Goal: Complete application form

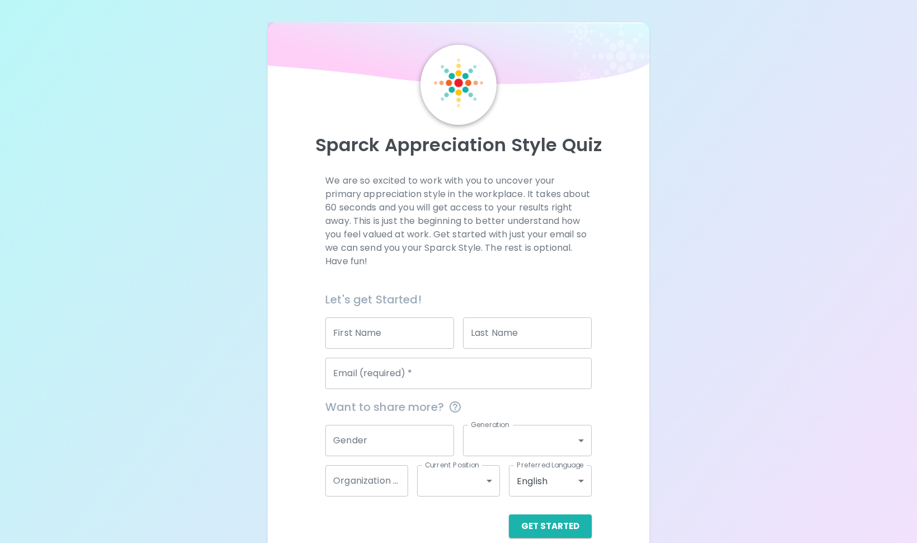
click at [375, 336] on input "First Name" at bounding box center [389, 332] width 129 height 31
type input "[PERSON_NAME]"
type input "Born"
type input "[EMAIL_ADDRESS][DOMAIN_NAME]"
type input "000270409"
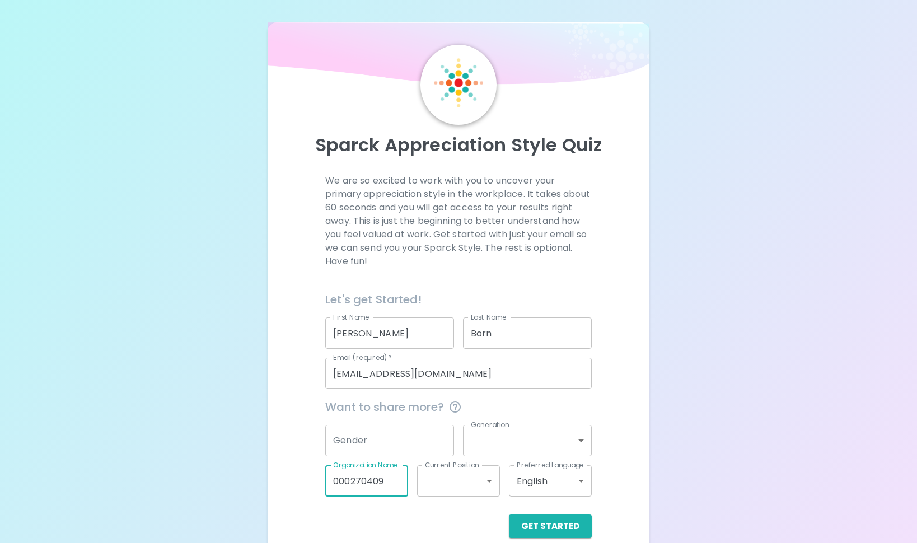
drag, startPoint x: 389, startPoint y: 481, endPoint x: 286, endPoint y: 479, distance: 102.5
click at [286, 479] on div "We are so excited to work with you to uncover your primary appreciation style i…" at bounding box center [458, 356] width 355 height 364
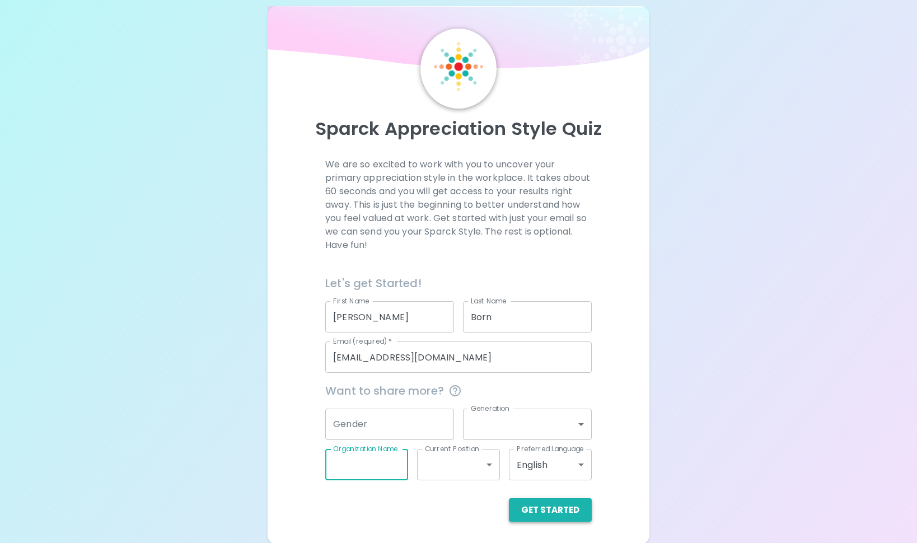
scroll to position [17, 0]
click at [572, 509] on button "Get Started" at bounding box center [550, 509] width 83 height 24
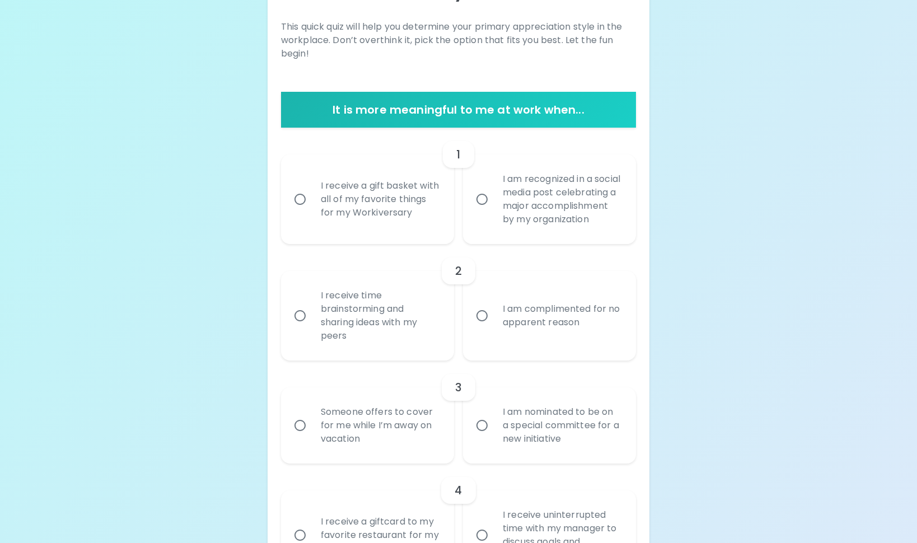
scroll to position [166, 0]
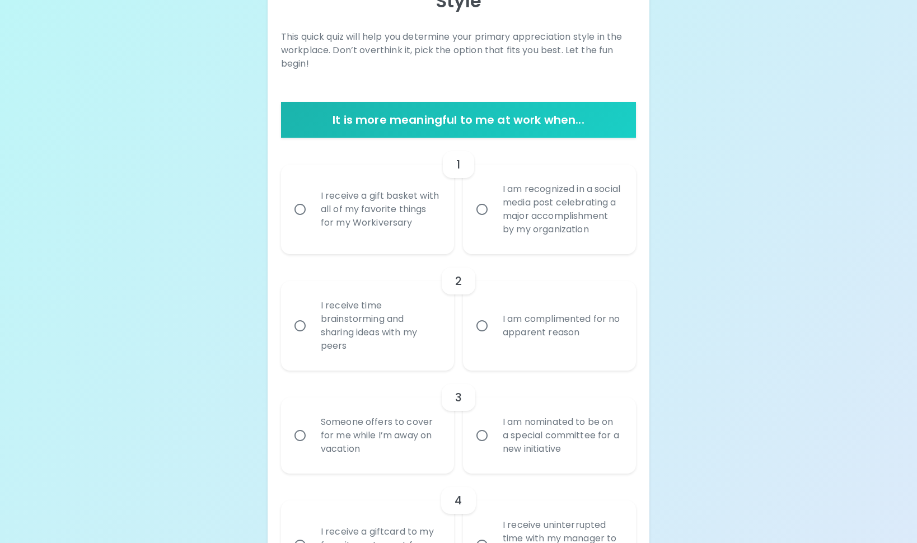
click at [296, 214] on input "I receive a gift basket with all of my favorite things for my Workiversary" at bounding box center [300, 210] width 24 height 24
radio input "true"
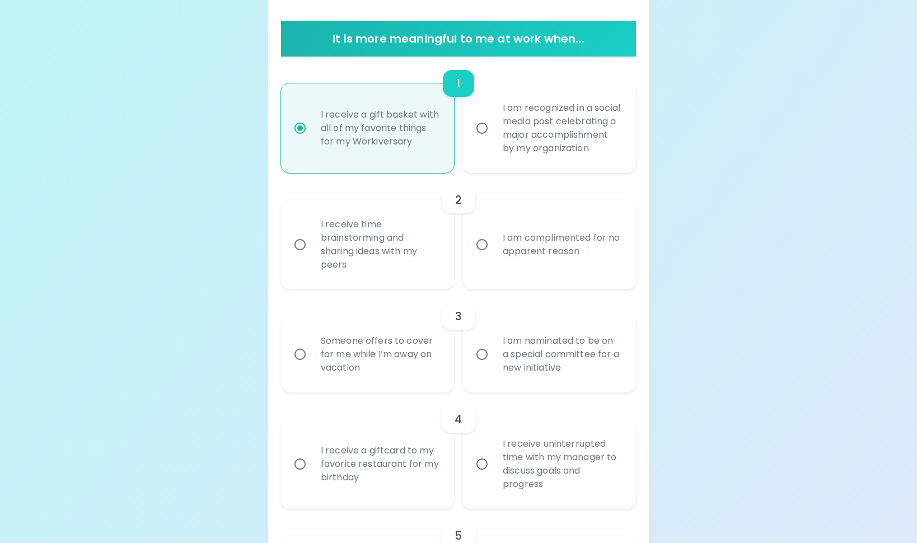
scroll to position [256, 0]
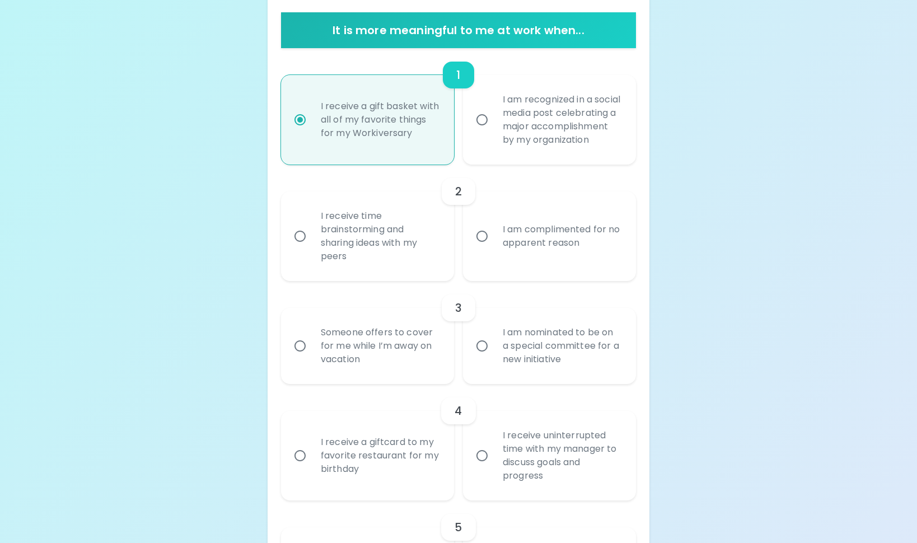
click at [298, 248] on input "I receive time brainstorming and sharing ideas with my peers" at bounding box center [300, 236] width 24 height 24
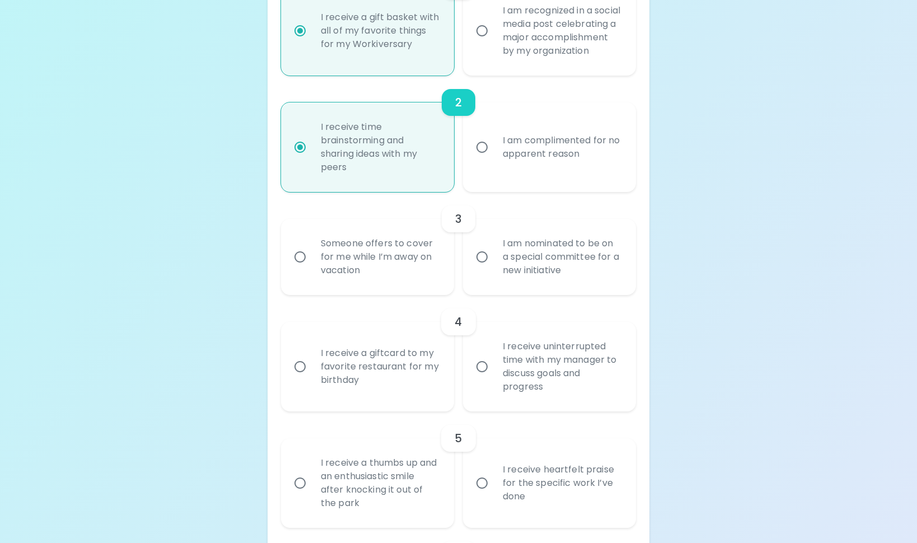
scroll to position [345, 0]
radio input "true"
click at [299, 268] on input "Someone offers to cover for me while I’m away on vacation" at bounding box center [300, 257] width 24 height 24
radio input "false"
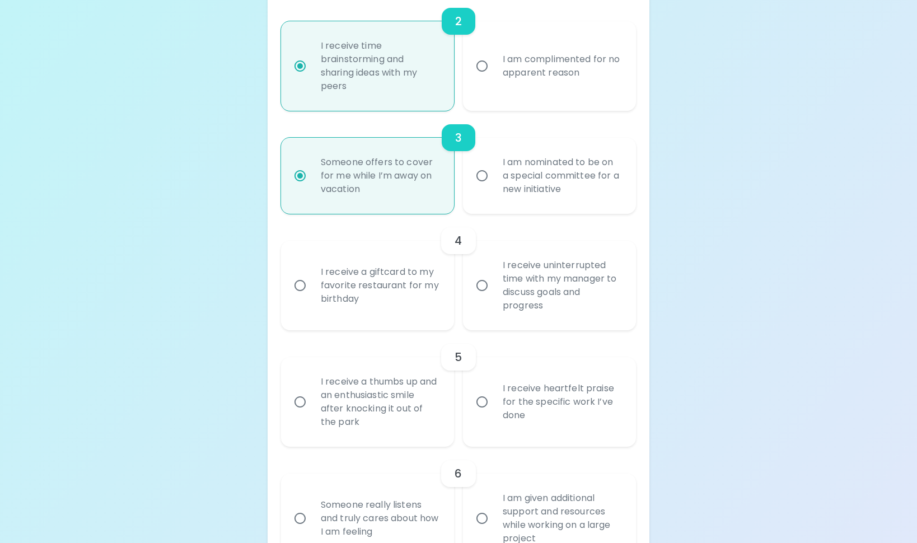
scroll to position [435, 0]
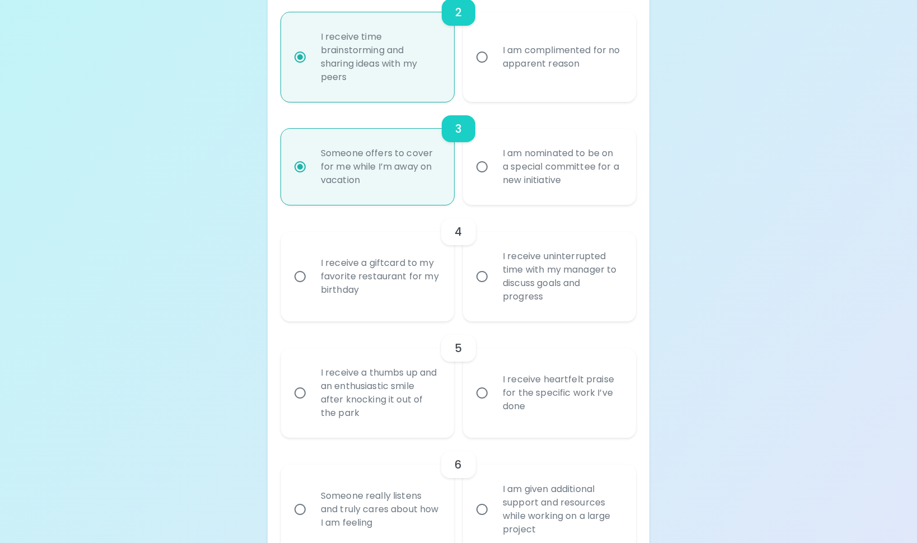
radio input "true"
click at [483, 288] on input "I receive uninterrupted time with my manager to discuss goals and progress" at bounding box center [482, 277] width 24 height 24
radio input "false"
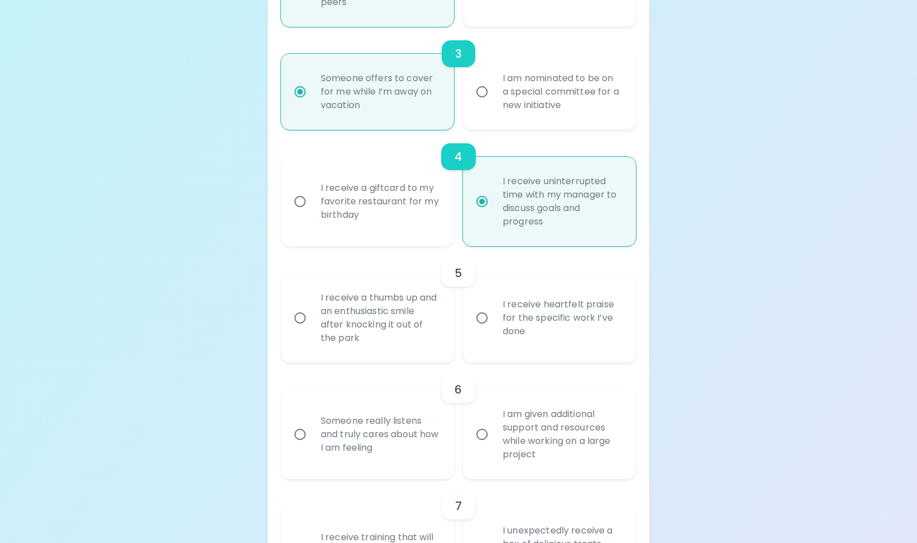
scroll to position [525, 0]
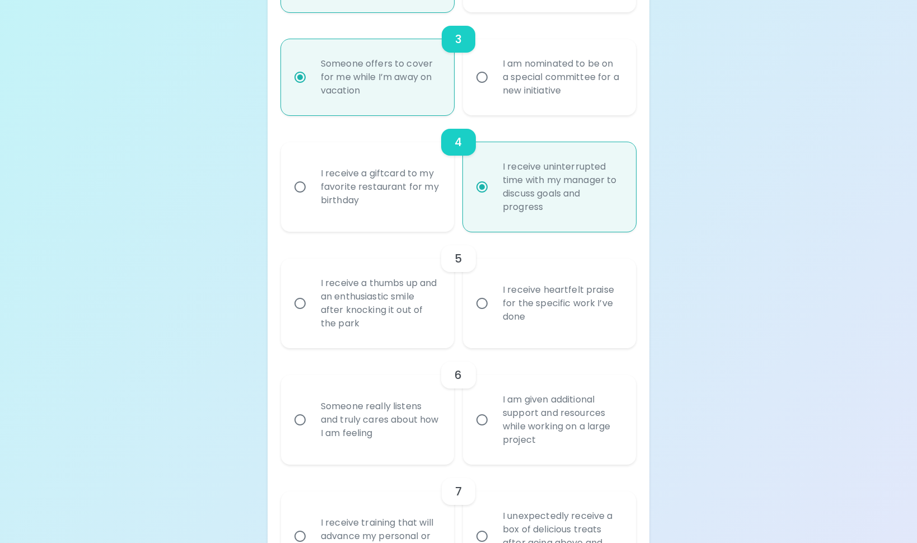
radio input "true"
click at [482, 315] on input "I receive heartfelt praise for the specific work I’ve done" at bounding box center [482, 304] width 24 height 24
radio input "false"
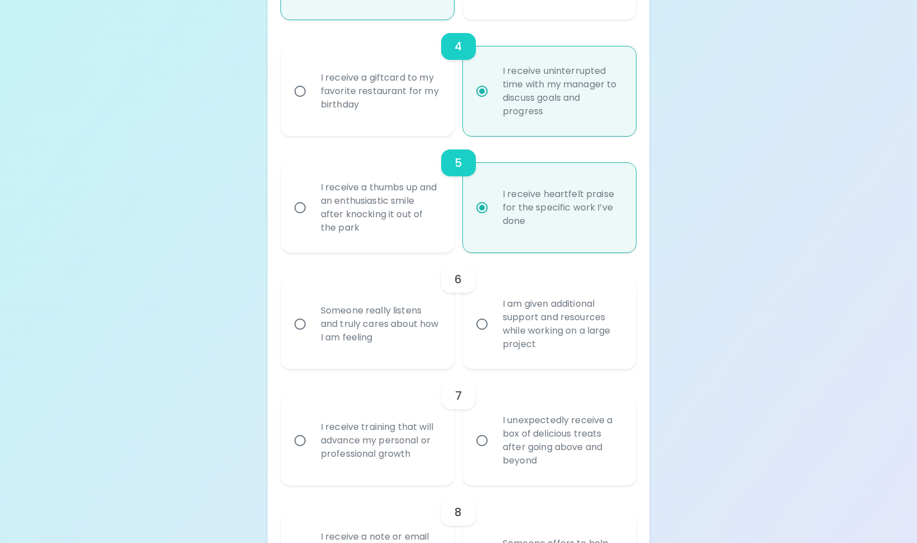
scroll to position [621, 0]
radio input "true"
click at [302, 335] on input "Someone really listens and truly cares about how I am feeling" at bounding box center [300, 324] width 24 height 24
radio input "false"
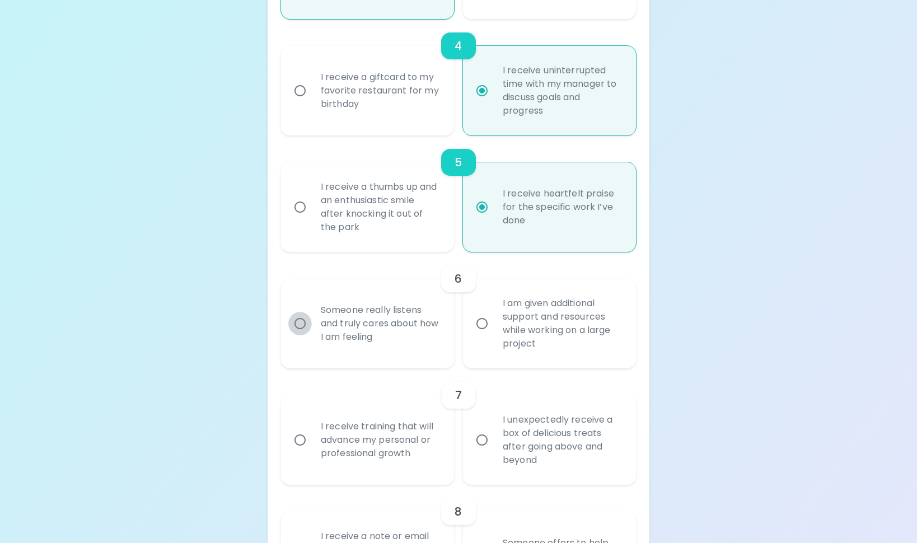
radio input "false"
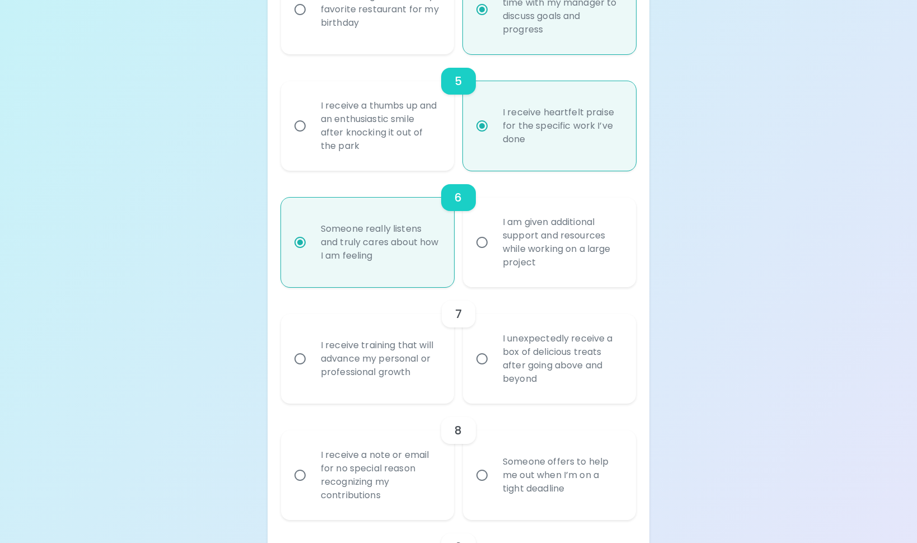
scroll to position [710, 0]
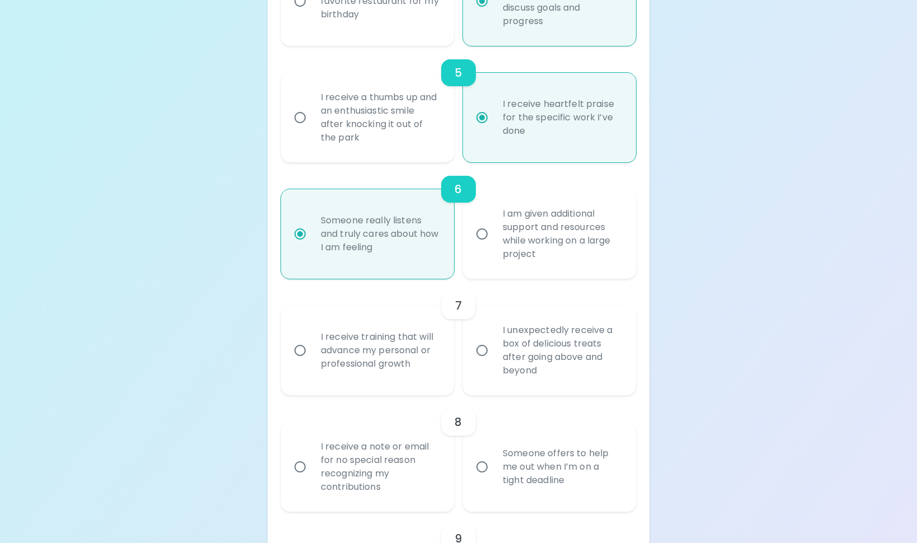
radio input "true"
click at [301, 362] on input "I receive training that will advance my personal or professional growth" at bounding box center [300, 351] width 24 height 24
radio input "false"
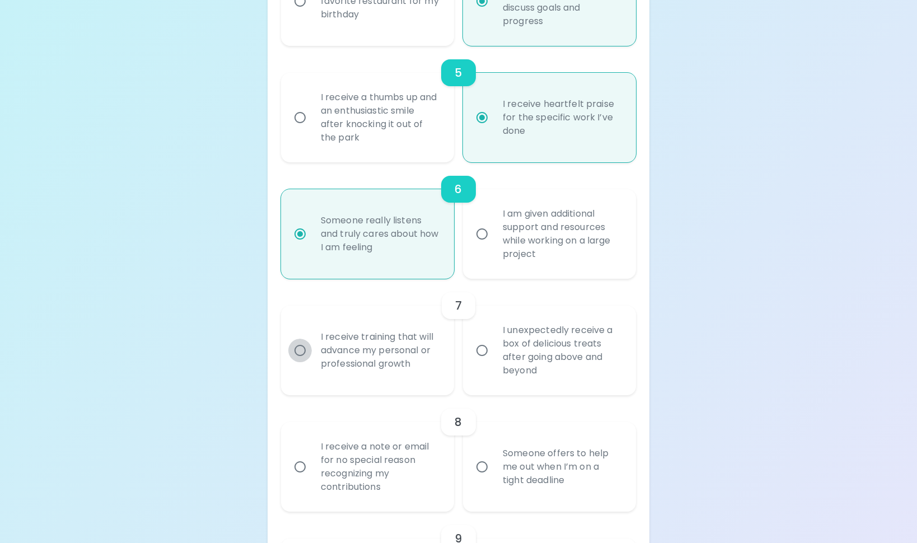
radio input "false"
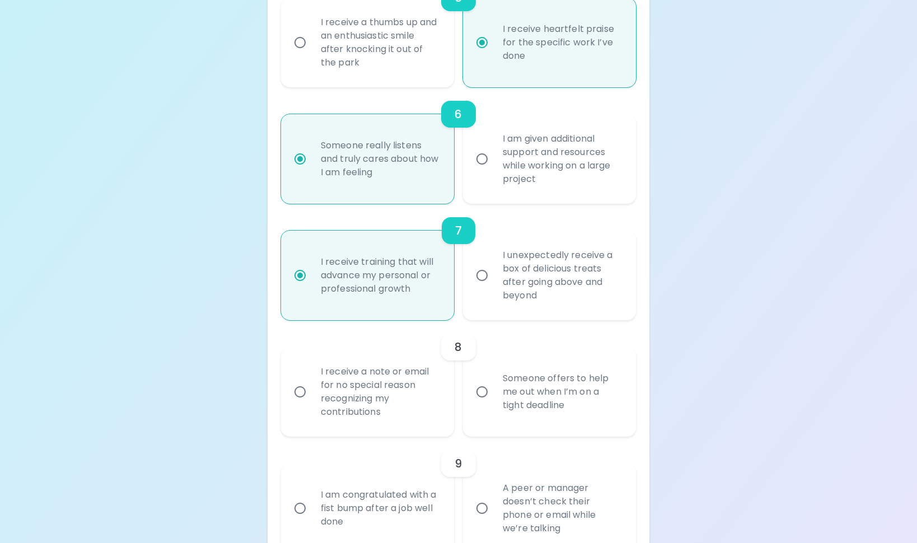
scroll to position [800, 0]
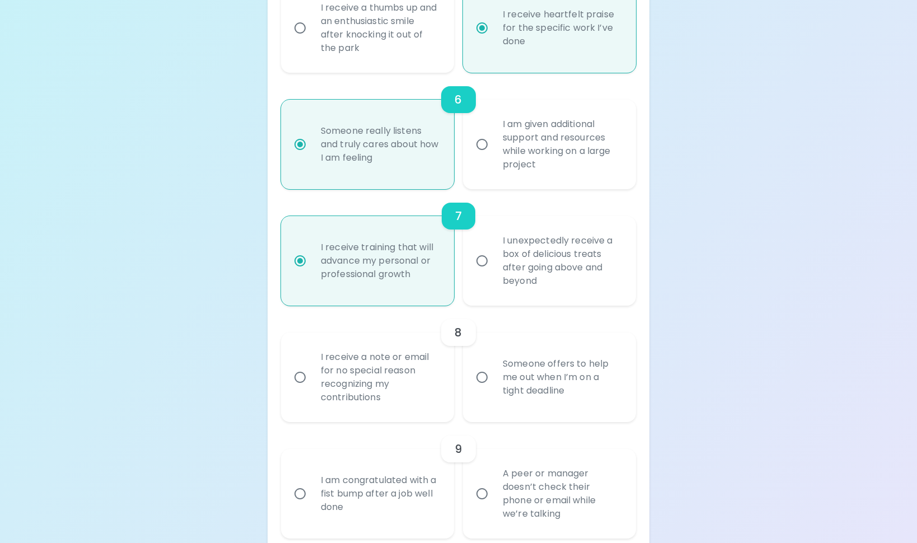
radio input "true"
click at [483, 389] on input "Someone offers to help me out when I’m on a tight deadline" at bounding box center [482, 378] width 24 height 24
radio input "false"
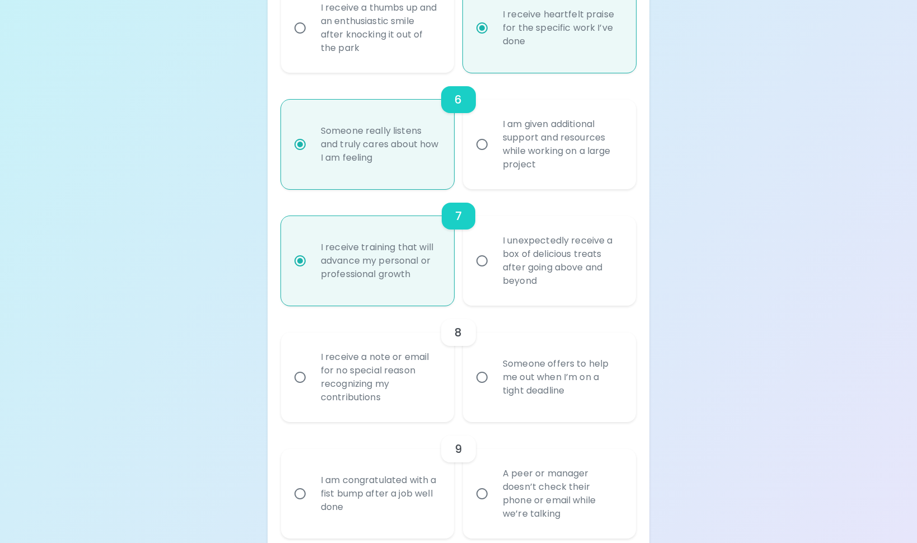
radio input "false"
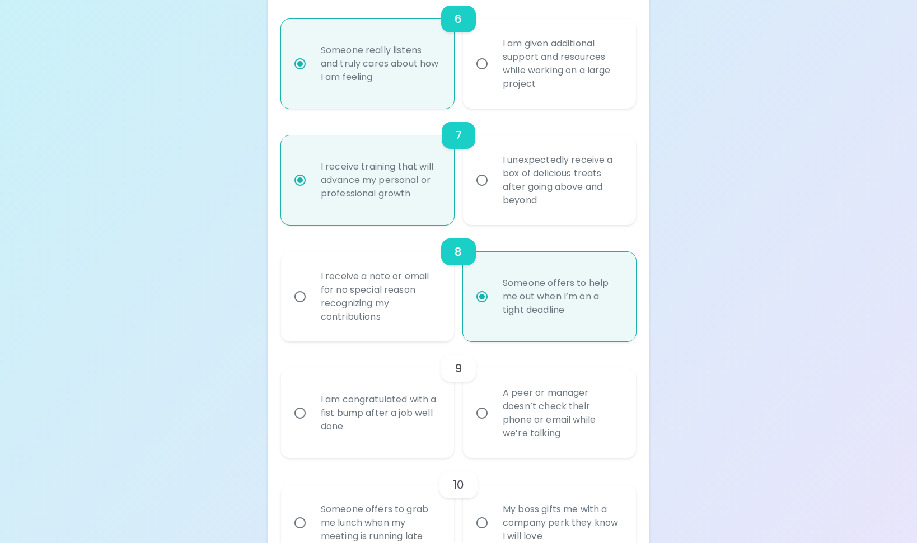
scroll to position [890, 0]
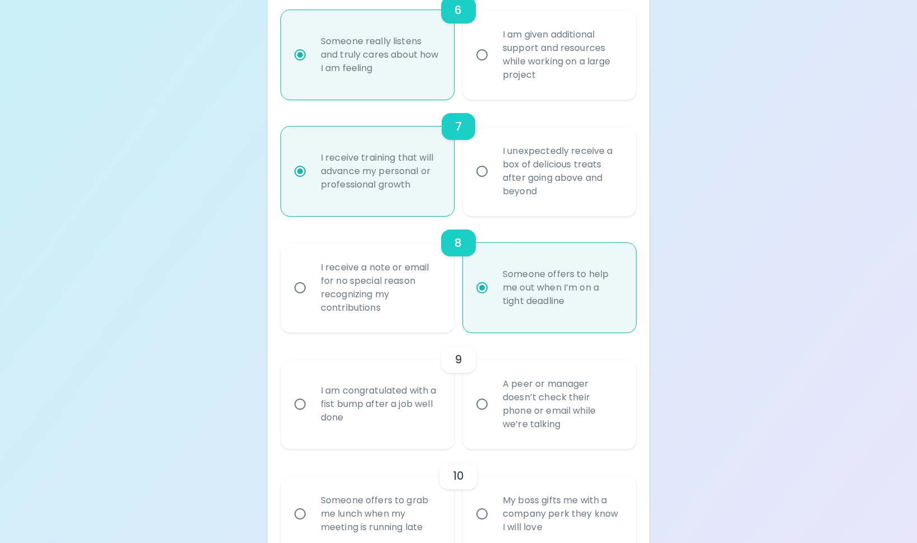
radio input "true"
click at [481, 416] on input "A peer or manager doesn’t check their phone or email while we’re talking" at bounding box center [482, 404] width 24 height 24
radio input "false"
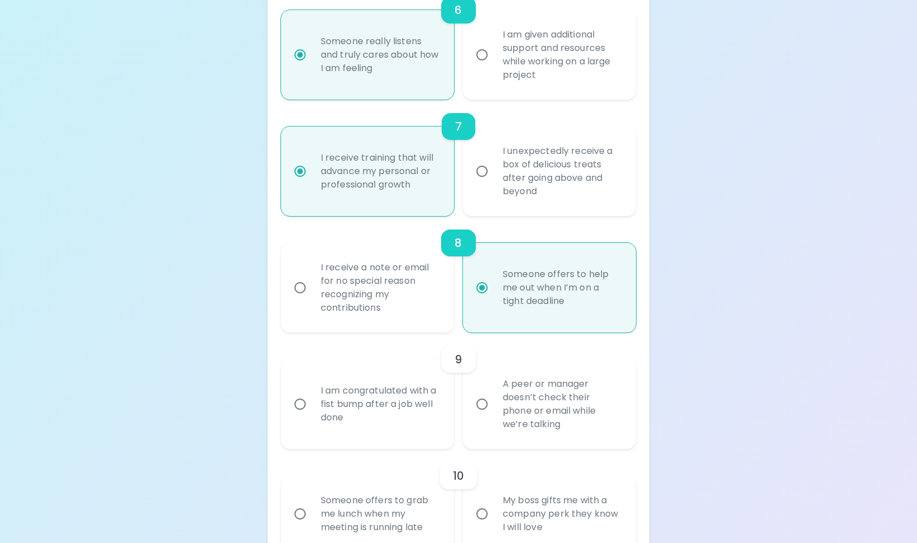
radio input "false"
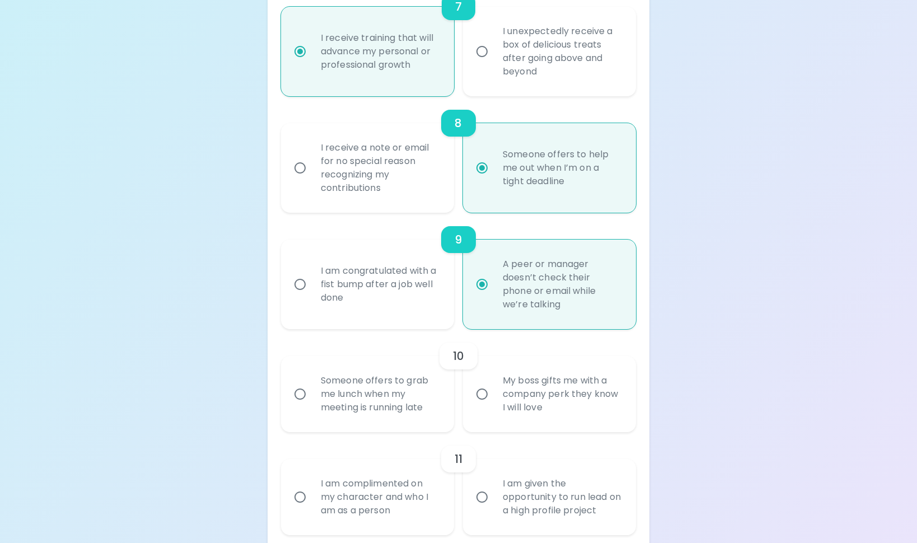
scroll to position [1137, 0]
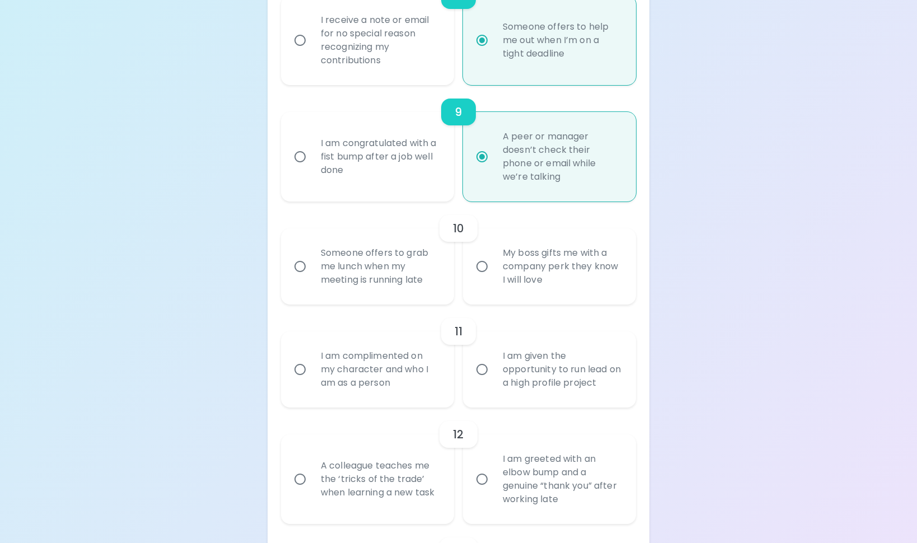
radio input "true"
click at [397, 283] on div "Someone offers to grab me lunch when my meeting is running late" at bounding box center [380, 266] width 136 height 67
click at [312, 278] on input "Someone offers to grab me lunch when my meeting is running late" at bounding box center [300, 267] width 24 height 24
radio input "false"
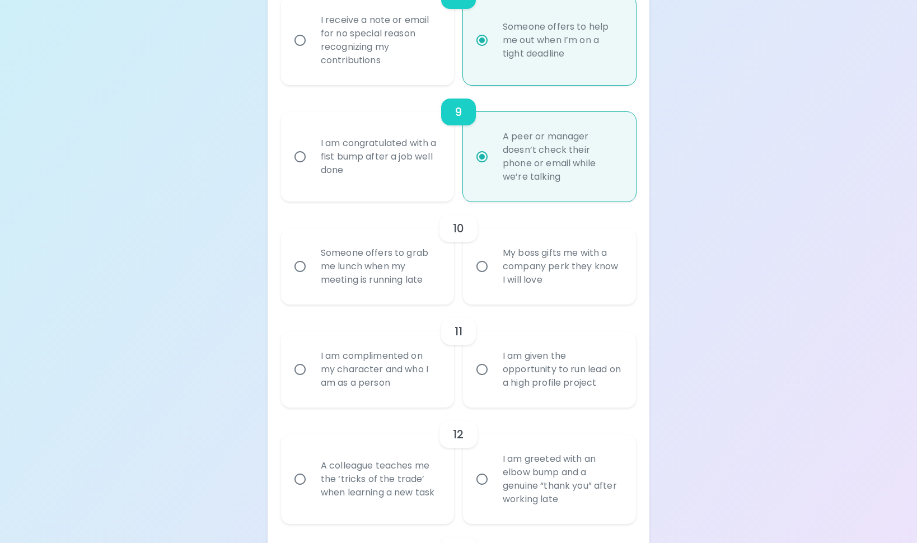
radio input "false"
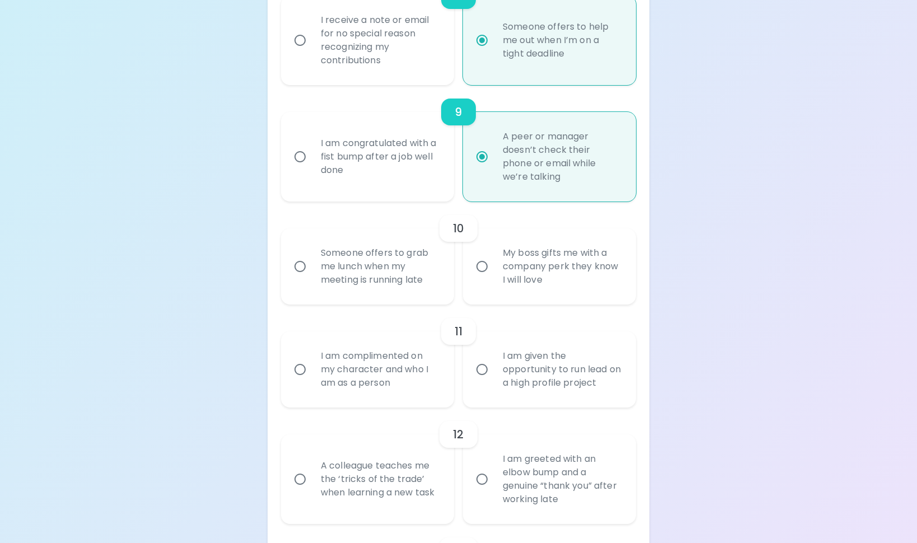
radio input "false"
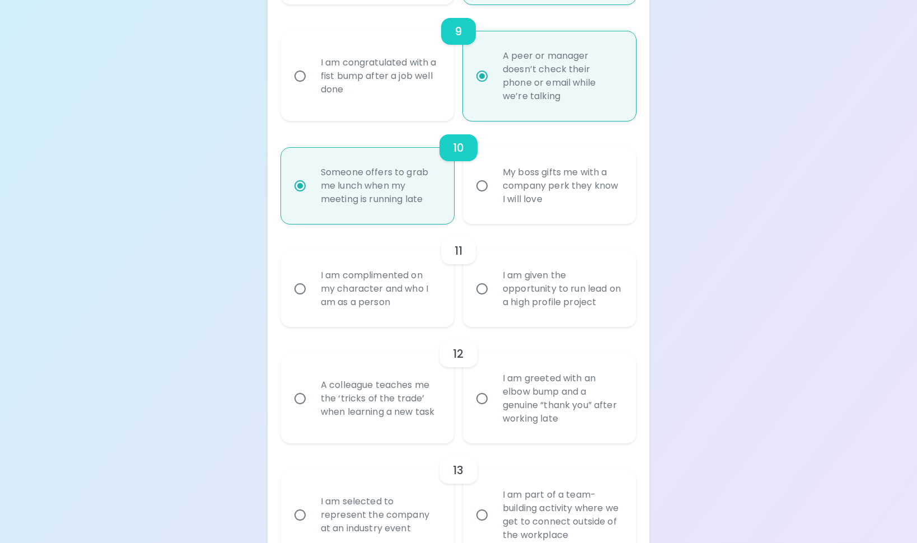
scroll to position [1227, 0]
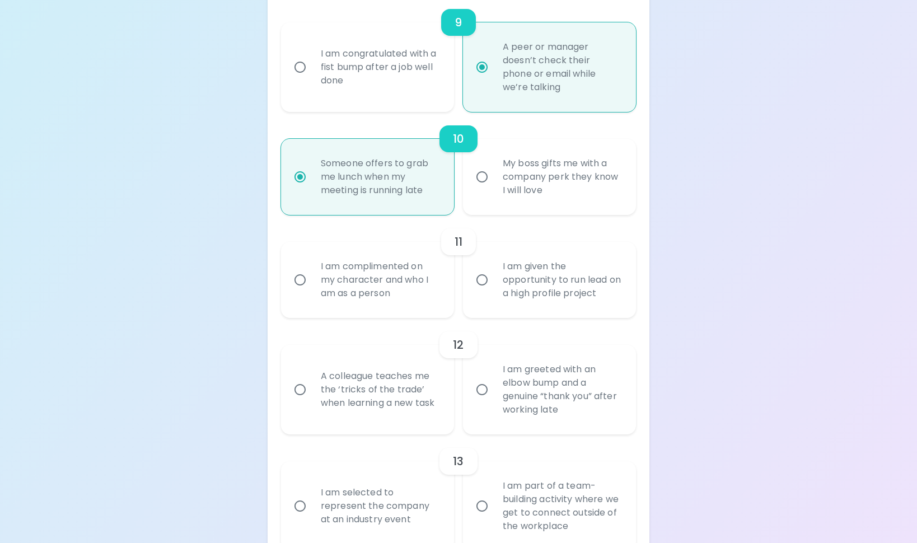
radio input "true"
click at [377, 307] on div "I am complimented on my character and who I am as a person" at bounding box center [380, 279] width 136 height 67
click at [312, 292] on input "I am complimented on my character and who I am as a person" at bounding box center [300, 280] width 24 height 24
radio input "false"
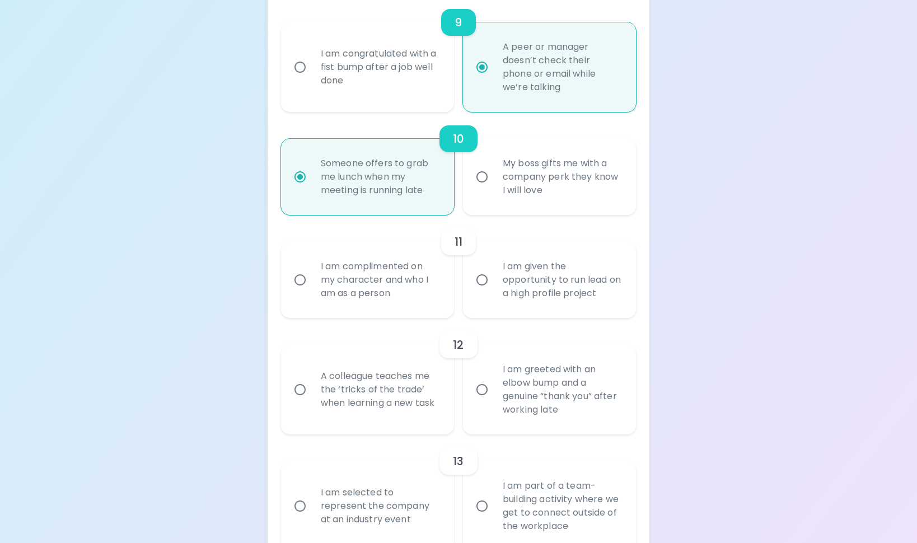
radio input "false"
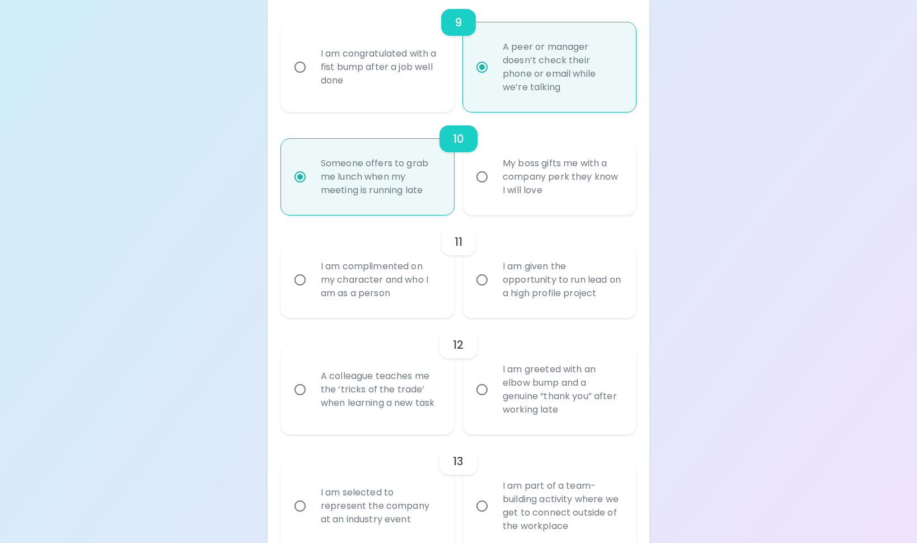
radio input "false"
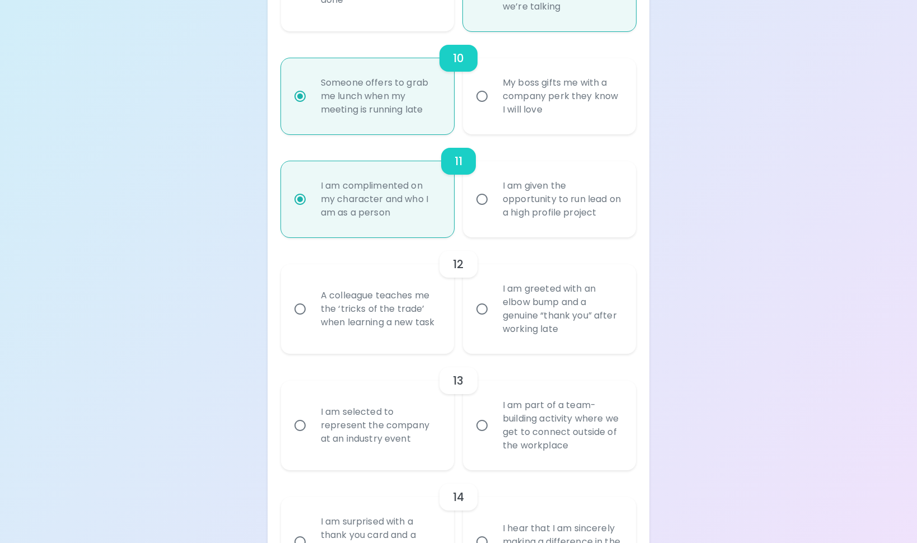
scroll to position [1316, 0]
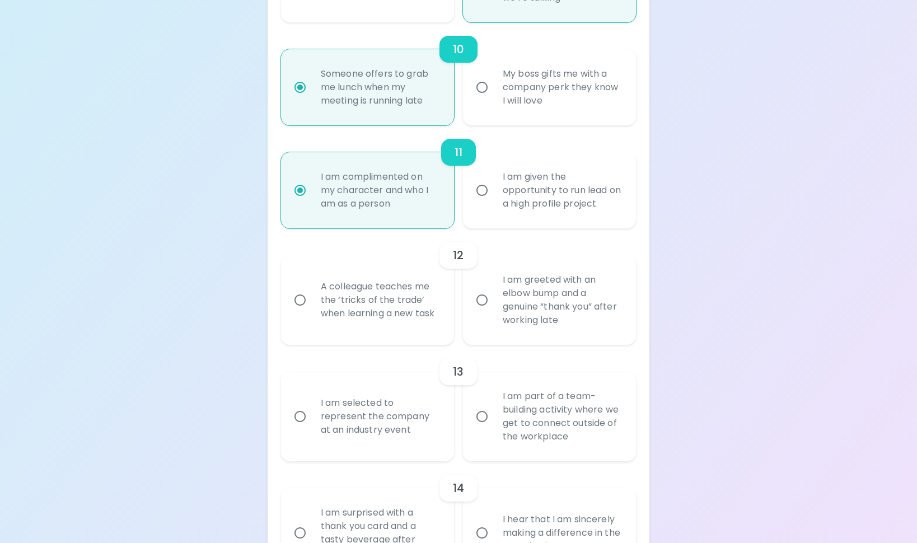
radio input "true"
click at [416, 321] on div "A colleague teaches me the ‘tricks of the trade’ when learning a new task" at bounding box center [380, 299] width 136 height 67
click at [312, 312] on input "A colleague teaches me the ‘tricks of the trade’ when learning a new task" at bounding box center [300, 300] width 24 height 24
radio input "false"
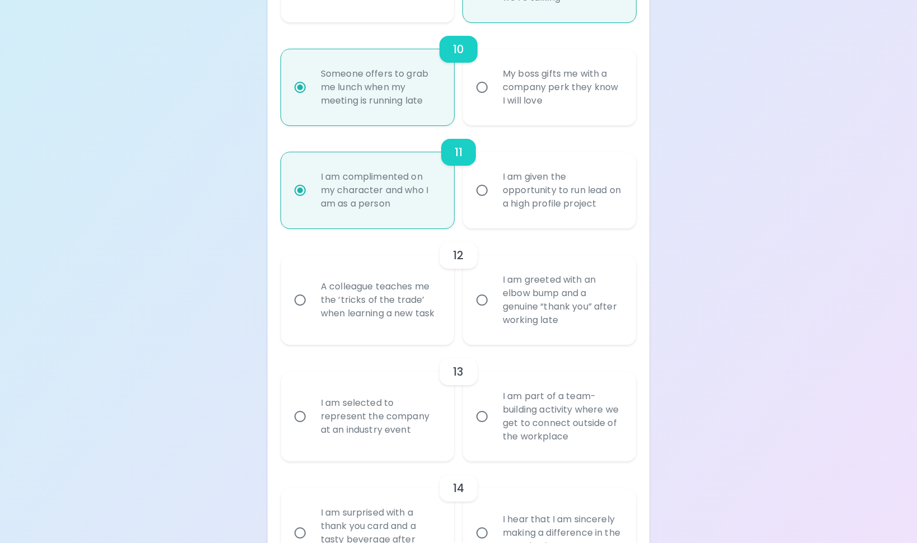
radio input "false"
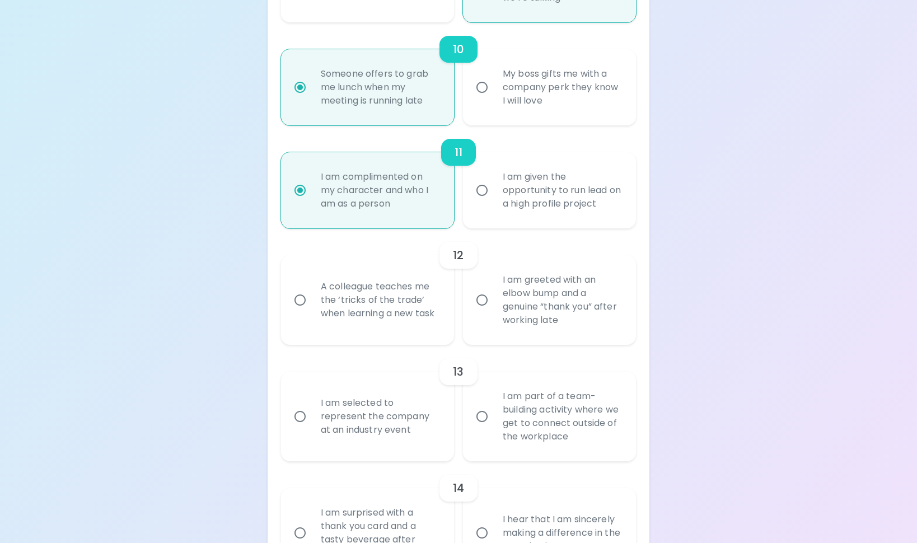
radio input "false"
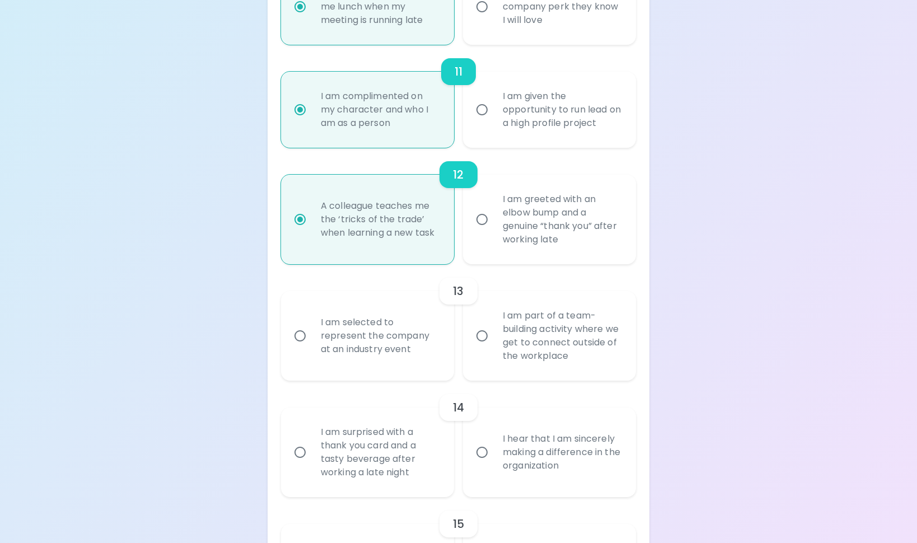
scroll to position [1406, 0]
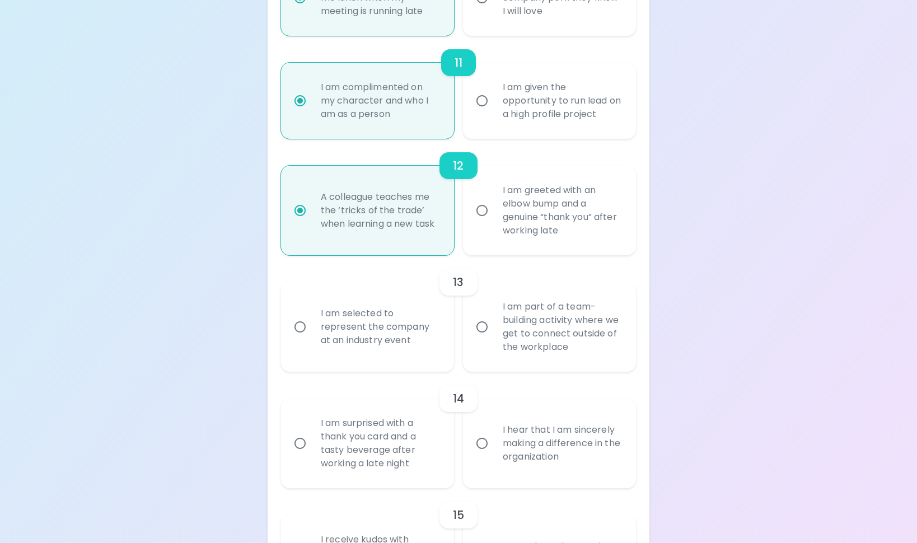
radio input "true"
click at [424, 356] on div "I am selected to represent the company at an industry event" at bounding box center [380, 326] width 136 height 67
click at [312, 339] on input "I am selected to represent the company at an industry event" at bounding box center [300, 327] width 24 height 24
radio input "false"
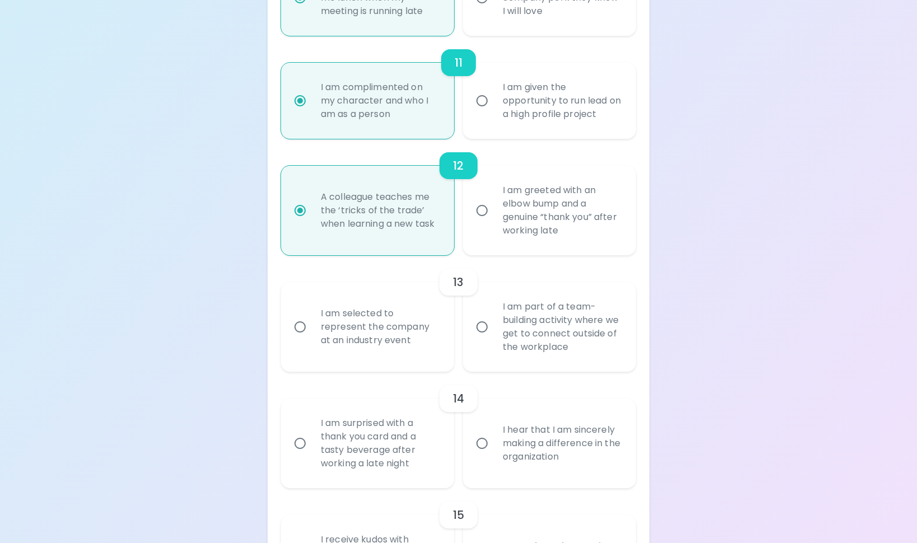
radio input "false"
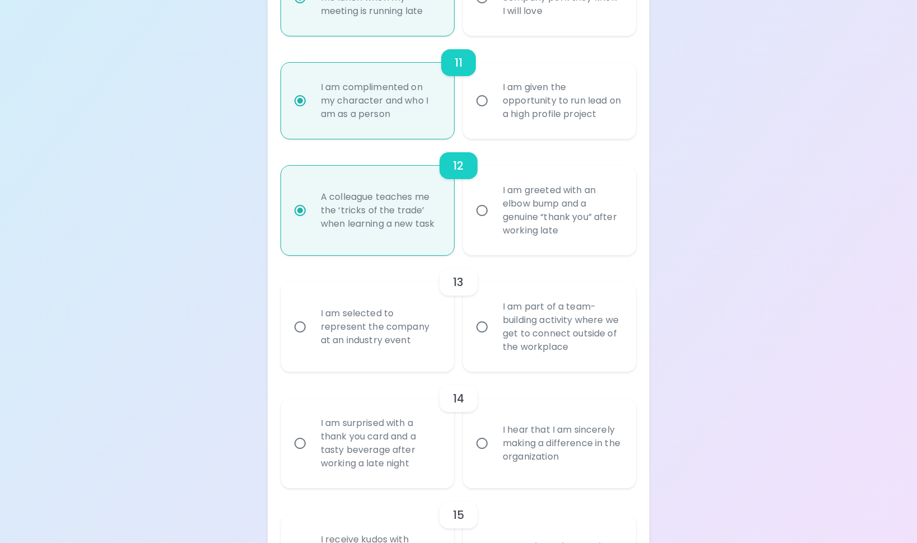
radio input "false"
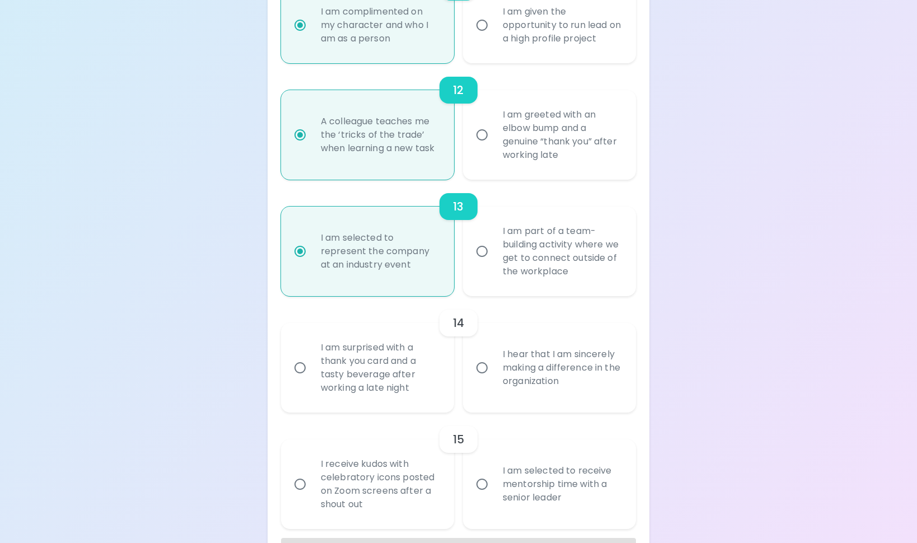
scroll to position [1495, 0]
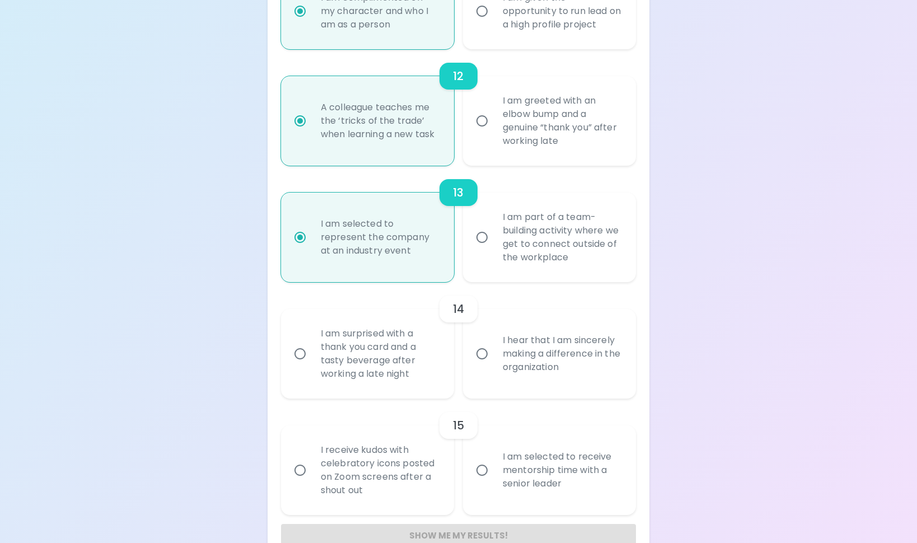
radio input "true"
click at [556, 370] on div "I hear that I am sincerely making a difference in the organization" at bounding box center [562, 353] width 136 height 67
click at [494, 366] on input "I hear that I am sincerely making a difference in the organization" at bounding box center [482, 354] width 24 height 24
radio input "false"
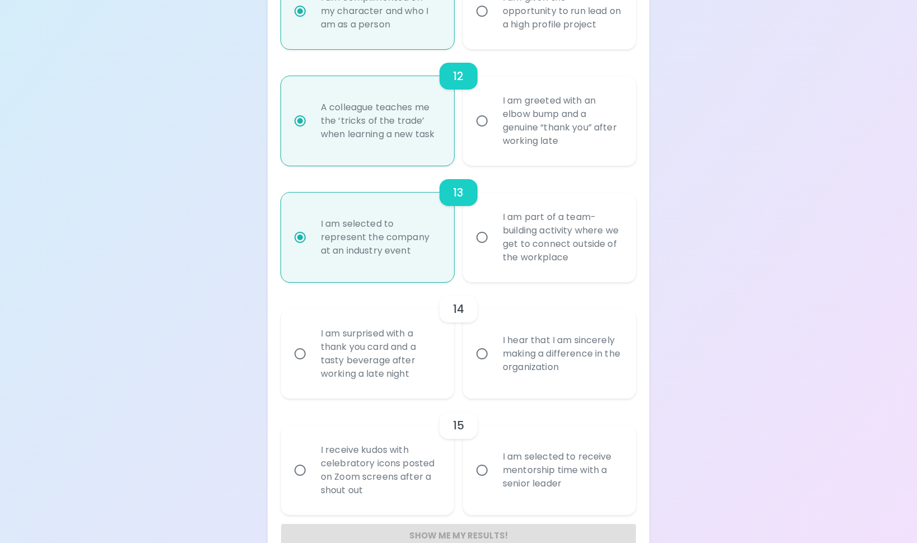
radio input "false"
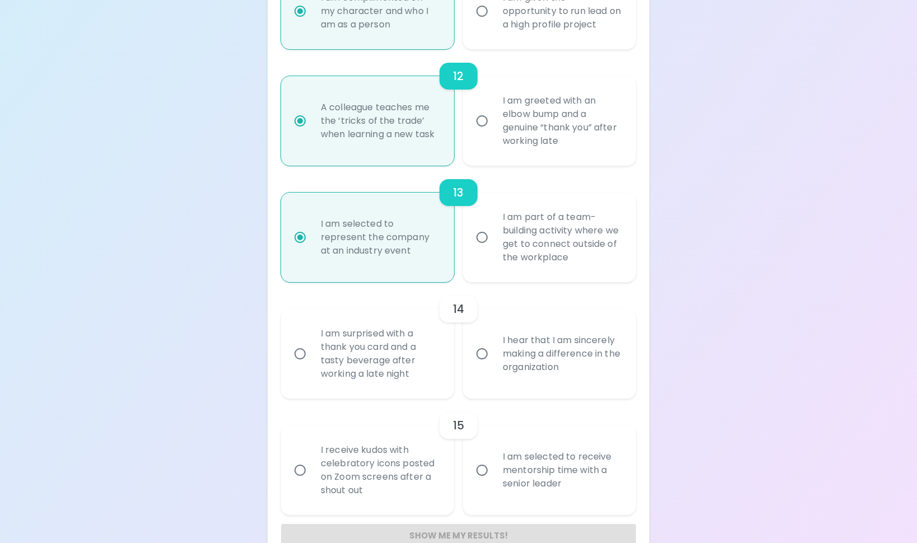
radio input "false"
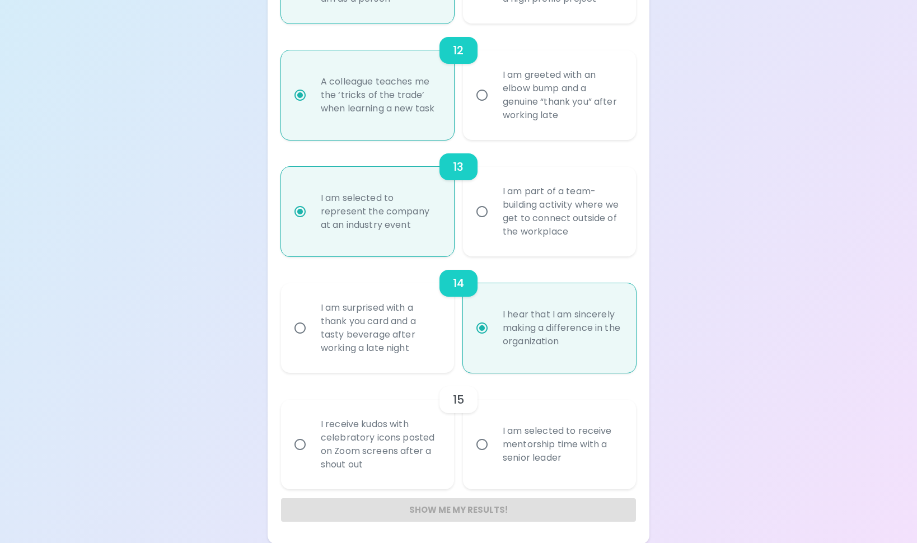
scroll to position [1536, 0]
radio input "true"
click at [388, 434] on div "I receive kudos with celebratory icons posted on Zoom screens after a shout out" at bounding box center [380, 443] width 136 height 81
click at [312, 434] on input "I receive kudos with celebratory icons posted on Zoom screens after a shout out" at bounding box center [300, 444] width 24 height 24
radio input "false"
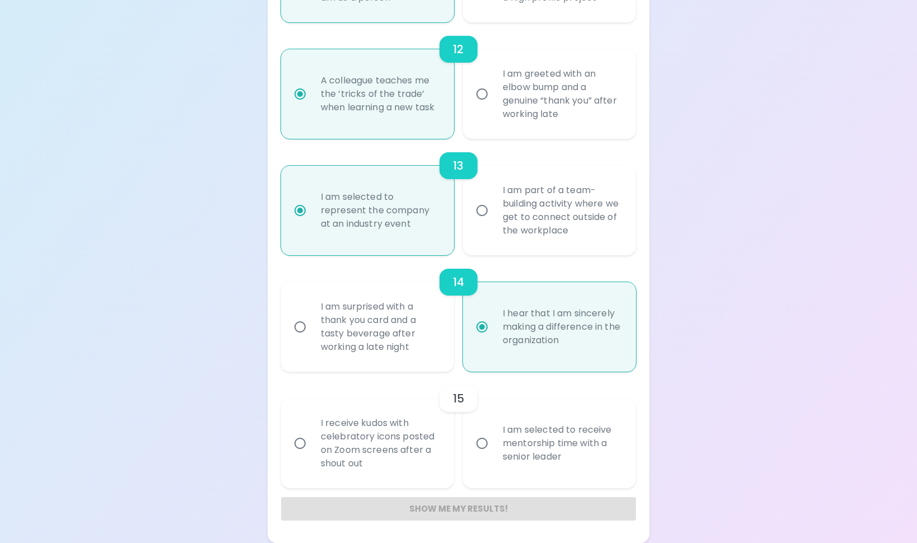
radio input "false"
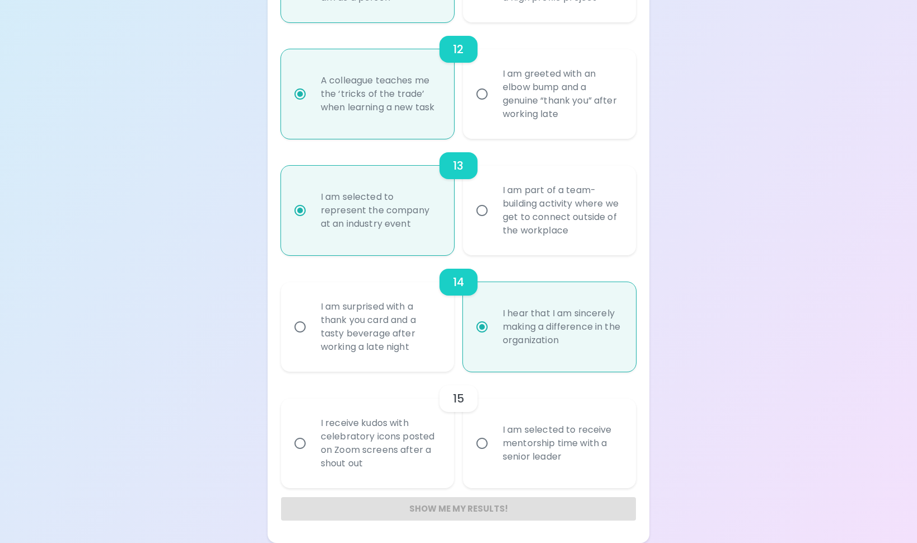
radio input "false"
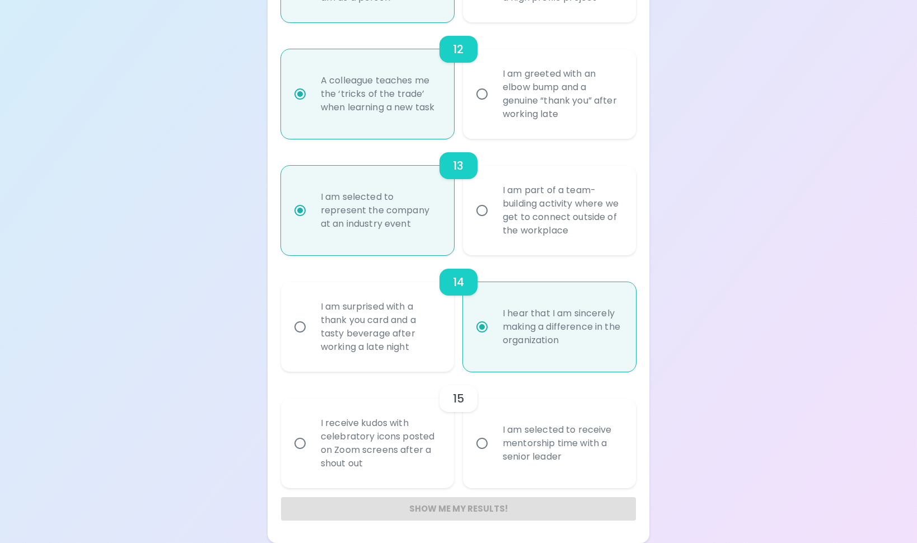
radio input "false"
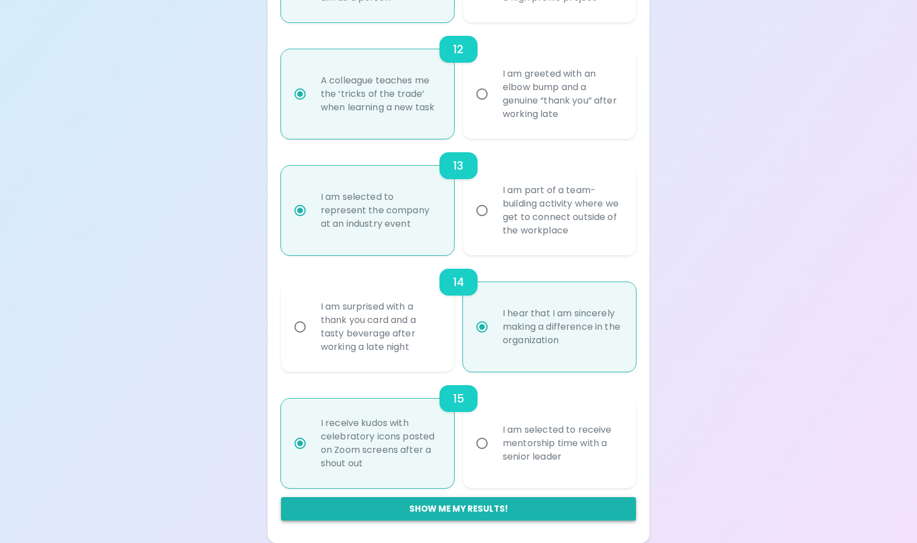
radio input "true"
click at [484, 510] on button "Show me my results!" at bounding box center [458, 509] width 355 height 24
radio input "false"
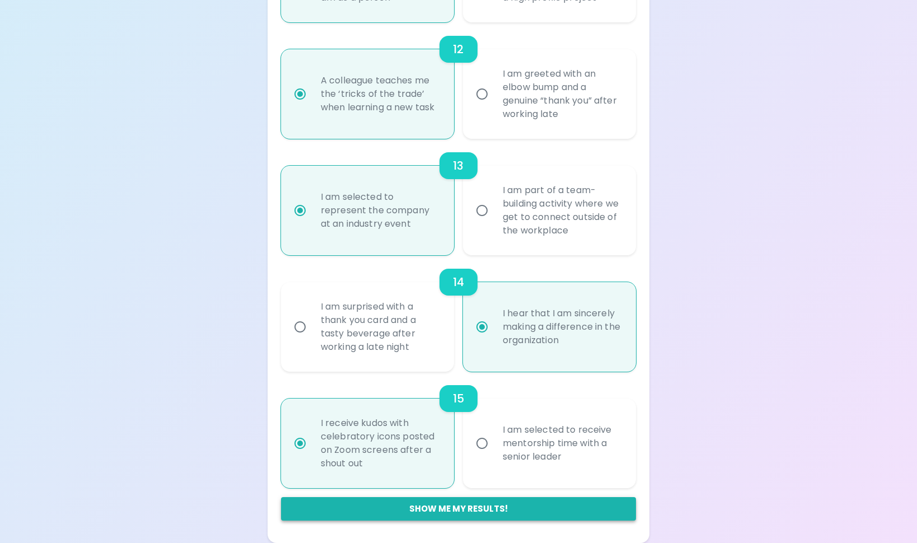
radio input "false"
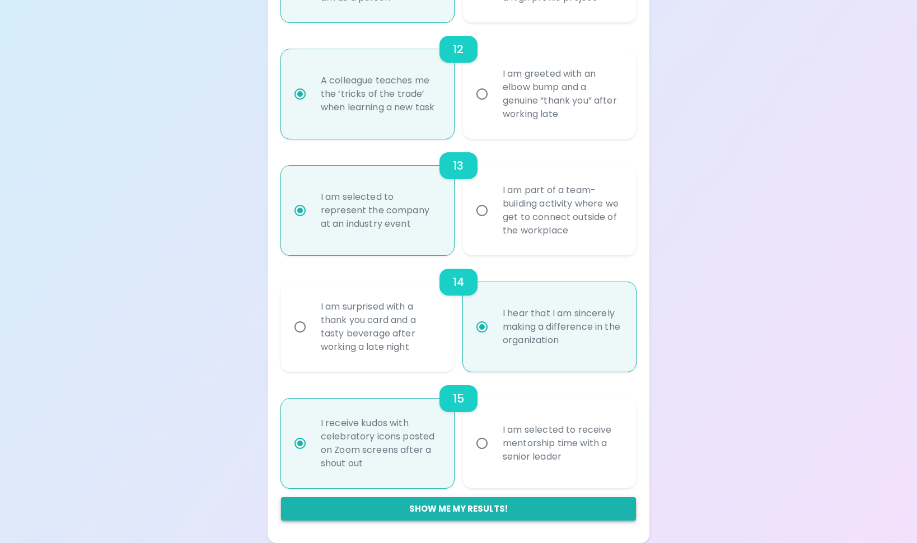
radio input "false"
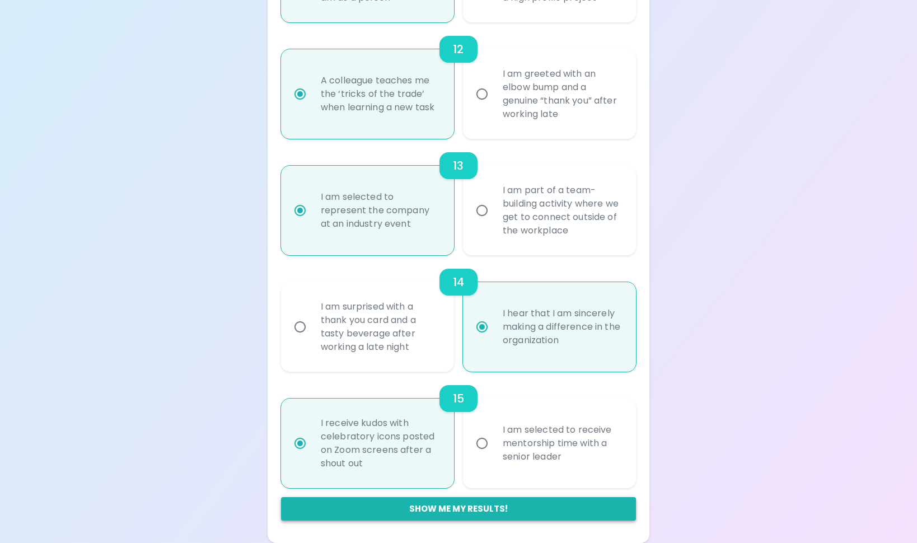
radio input "false"
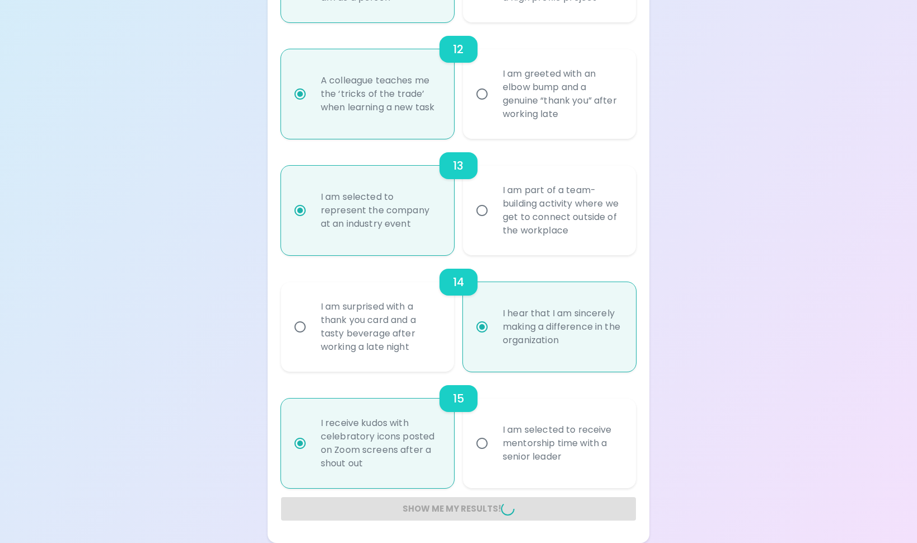
radio input "false"
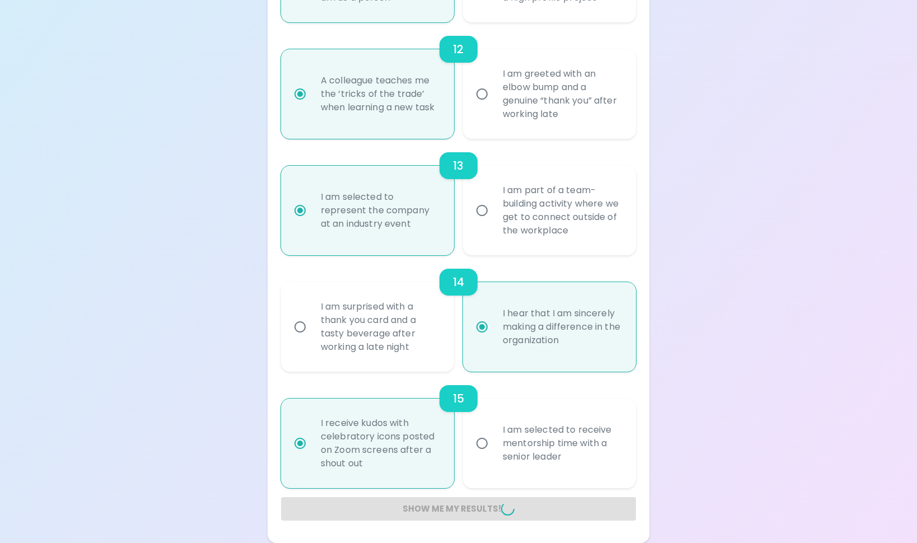
radio input "false"
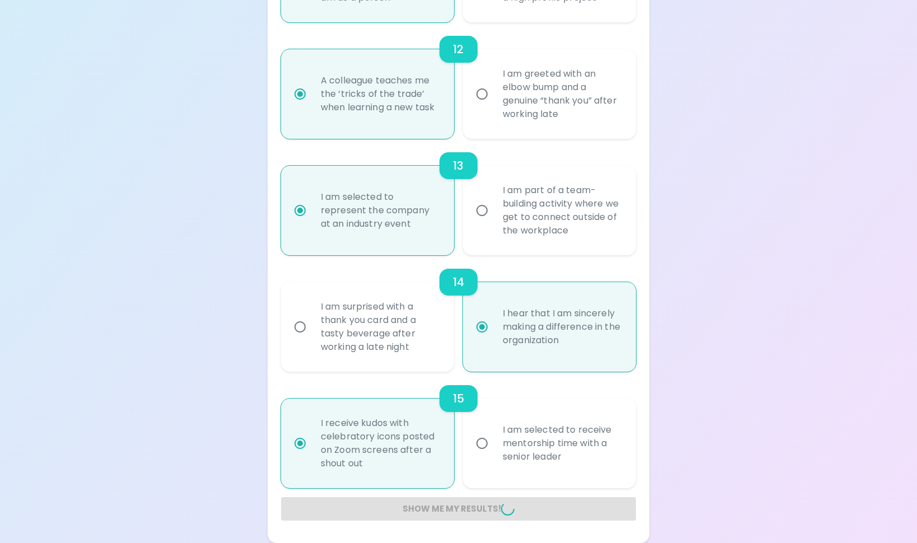
radio input "false"
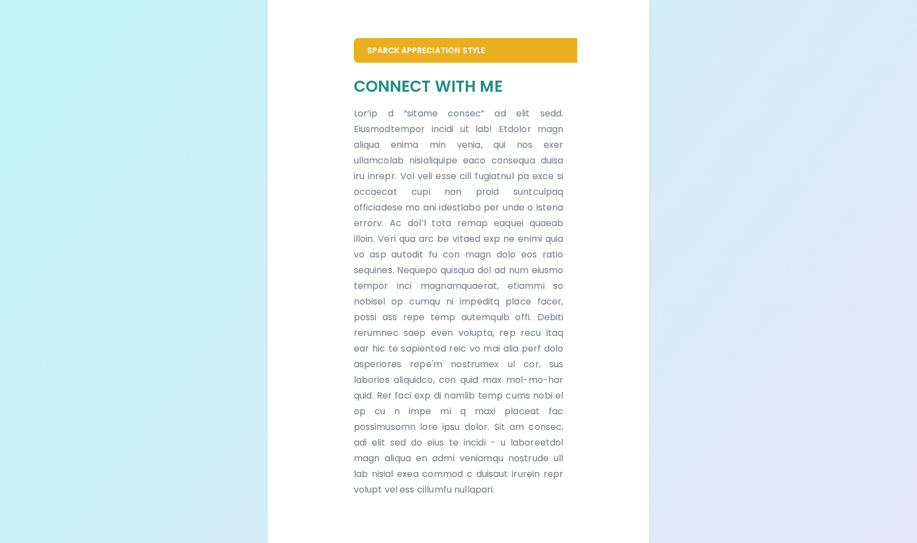
scroll to position [0, 0]
